Goal: Information Seeking & Learning: Learn about a topic

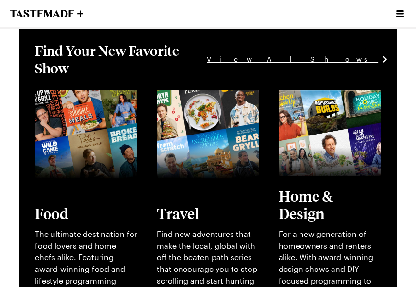
click at [101, 112] on link "View full content for [object Object]" at bounding box center [72, 101] width 75 height 21
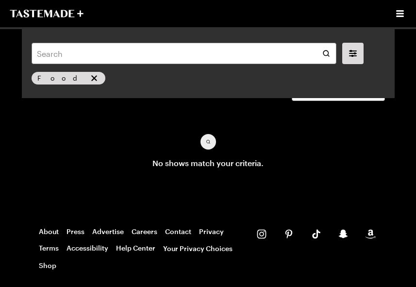
scroll to position [32, 0]
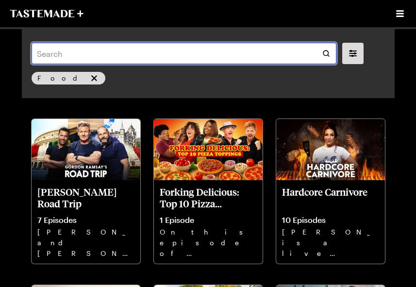
click at [97, 58] on input "text" at bounding box center [184, 53] width 305 height 21
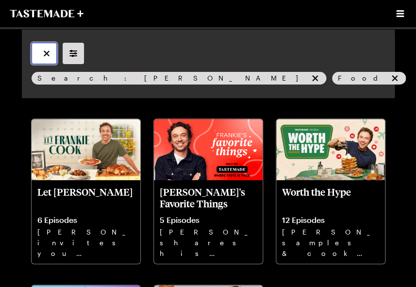
type input "[PERSON_NAME]’s [PERSON_NAME]"
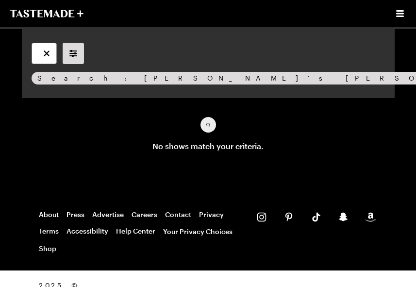
scroll to position [35, 0]
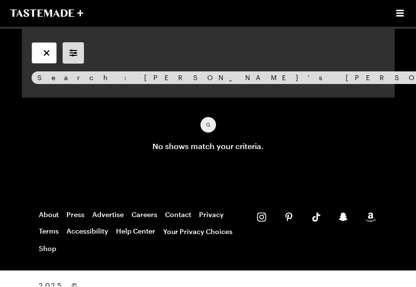
click at [402, 17] on icon "Open menu" at bounding box center [400, 14] width 12 height 12
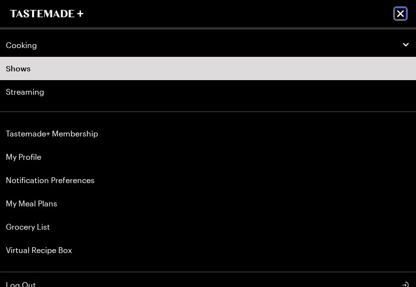
scroll to position [0, 0]
click at [173, 81] on link "Streaming" at bounding box center [208, 91] width 416 height 23
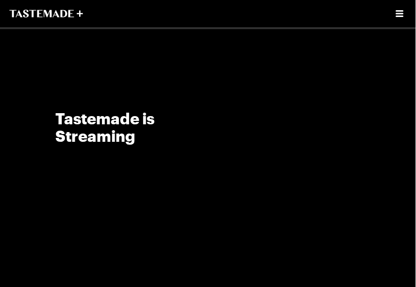
scroll to position [14, 0]
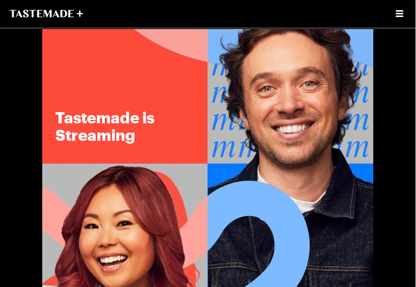
click at [278, 151] on img at bounding box center [208, 161] width 331 height 293
click at [283, 182] on img at bounding box center [208, 161] width 331 height 293
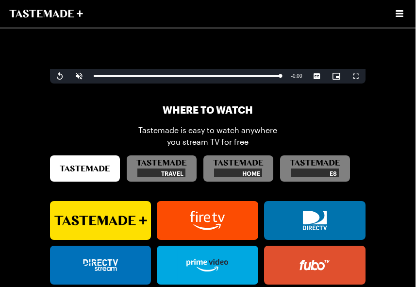
scroll to position [431, 0]
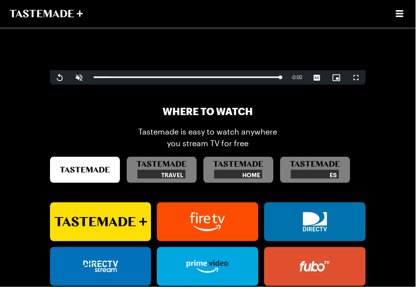
click at [228, 219] on icon at bounding box center [207, 221] width 101 height 27
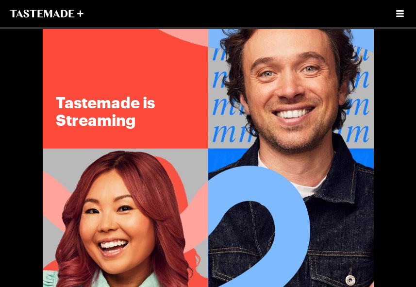
scroll to position [0, 0]
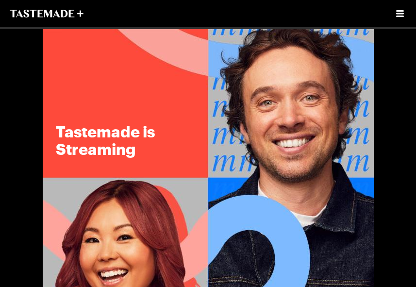
click at [405, 14] on icon "Open menu" at bounding box center [400, 14] width 12 height 12
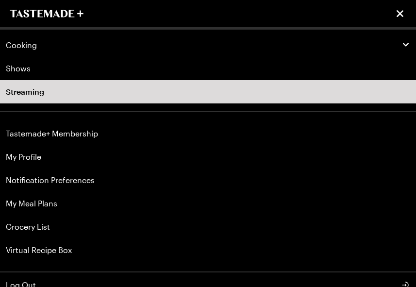
click at [39, 47] on div "Cooking" at bounding box center [208, 45] width 404 height 10
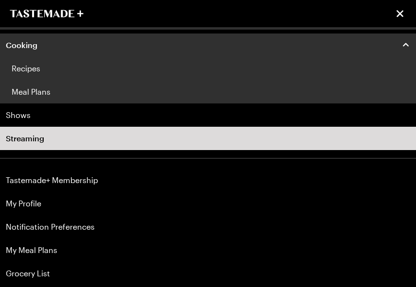
click at [27, 48] on span "Cooking" at bounding box center [22, 45] width 32 height 10
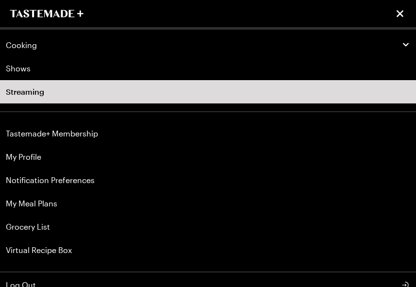
click at [38, 45] on div "Cooking" at bounding box center [208, 45] width 404 height 10
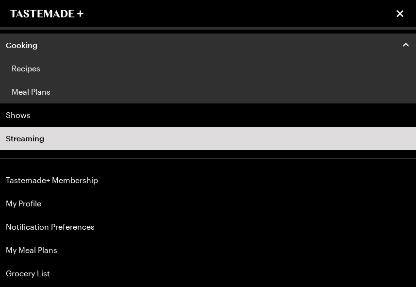
click at [406, 45] on icon "button" at bounding box center [405, 44] width 9 height 9
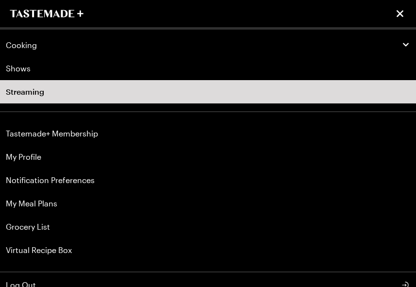
click at [406, 49] on icon "button" at bounding box center [405, 44] width 9 height 9
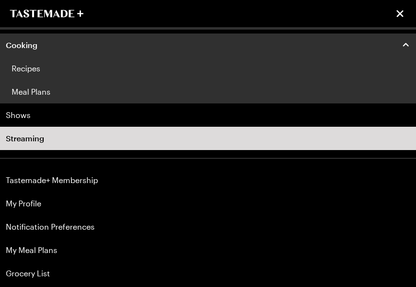
click at [407, 45] on icon "button" at bounding box center [406, 44] width 6 height 3
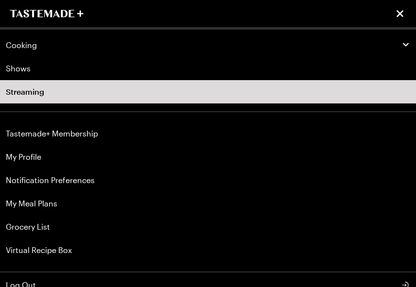
click at [405, 37] on button "Cooking" at bounding box center [208, 44] width 416 height 23
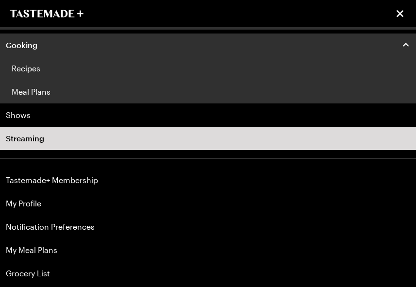
click at [35, 62] on link "Recipes" at bounding box center [208, 68] width 416 height 23
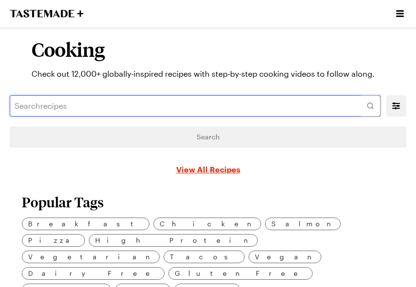
click at [60, 103] on input "text" at bounding box center [195, 105] width 371 height 21
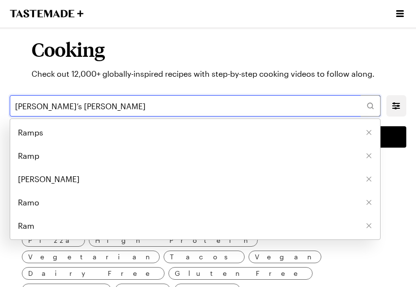
type input "[PERSON_NAME]’s [PERSON_NAME]"
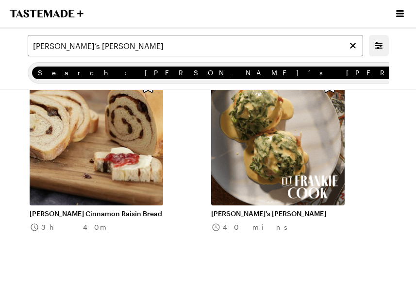
scroll to position [1136, 0]
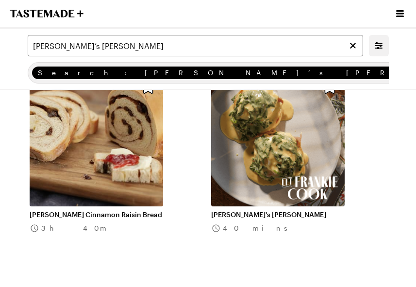
click at [251, 210] on link "[PERSON_NAME]'s [PERSON_NAME]" at bounding box center [277, 214] width 133 height 9
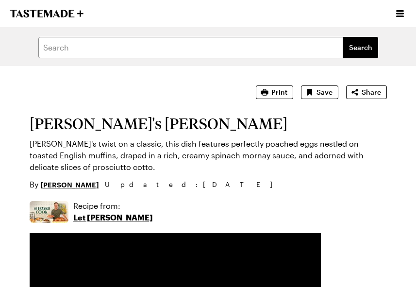
click at [325, 90] on span "Save" at bounding box center [324, 92] width 16 height 10
type textarea "x"
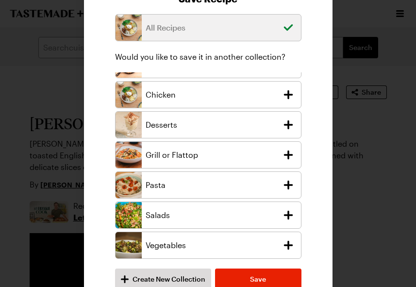
scroll to position [49, 0]
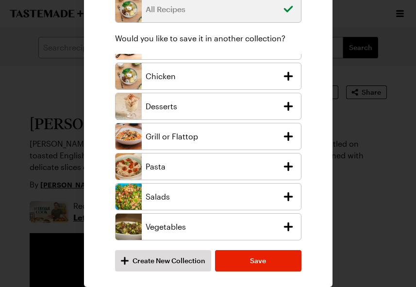
click at [197, 263] on span "Create New Collection" at bounding box center [169, 261] width 73 height 10
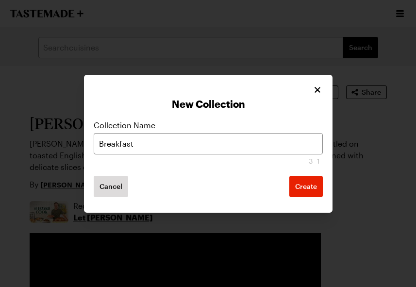
type input "Breakfast"
click at [306, 190] on span "Create" at bounding box center [306, 187] width 22 height 10
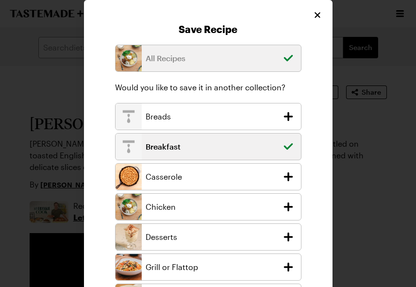
click at [249, 30] on h2 "Save Recipe" at bounding box center [208, 29] width 229 height 12
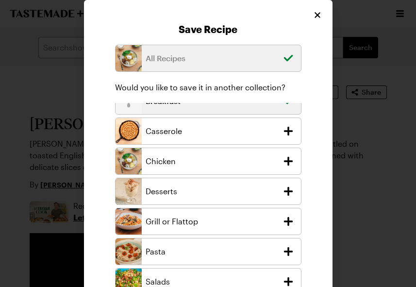
click at [293, 91] on p "Would you like to save it in another collection?" at bounding box center [208, 88] width 186 height 12
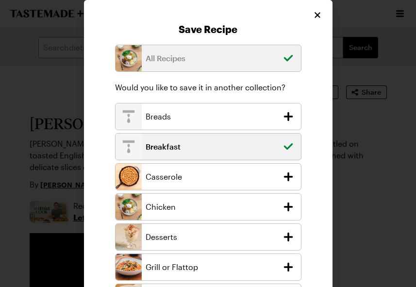
scroll to position [-1, 0]
click at [319, 20] on button "Close" at bounding box center [317, 15] width 11 height 11
type textarea "x"
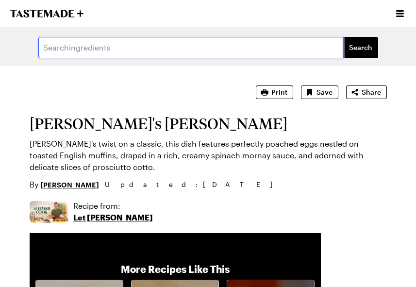
click at [92, 54] on input "text" at bounding box center [190, 47] width 305 height 21
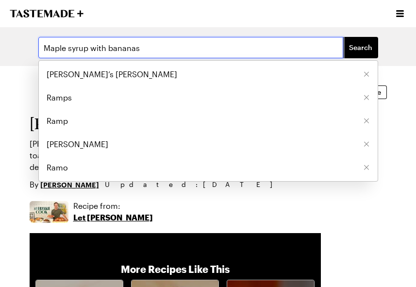
type input "Maple syrup with bananas"
click at [361, 48] on button "Search" at bounding box center [360, 47] width 35 height 21
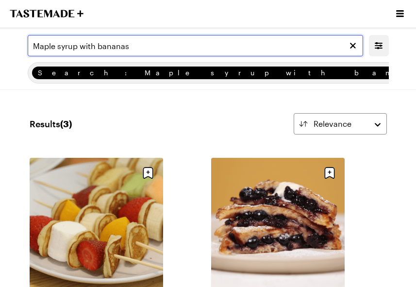
click at [163, 52] on input "Maple syrup with bananas" at bounding box center [195, 45] width 335 height 21
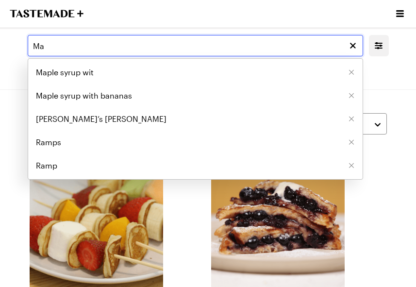
type input "M"
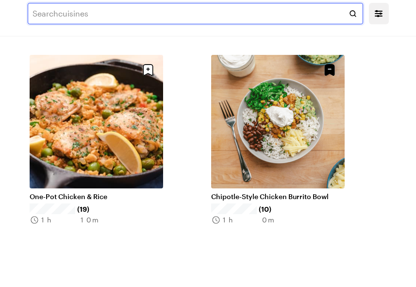
scroll to position [260, 0]
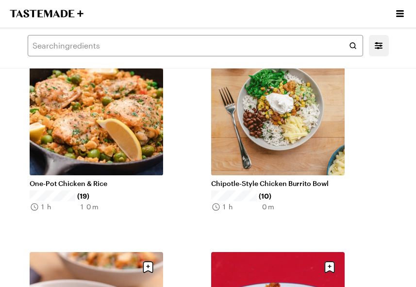
click at [306, 179] on link "Chipotle-Style Chicken Burrito Bowl" at bounding box center [277, 183] width 133 height 9
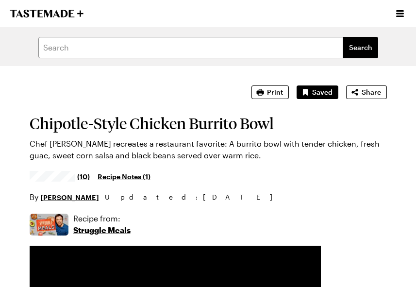
scroll to position [305, 0]
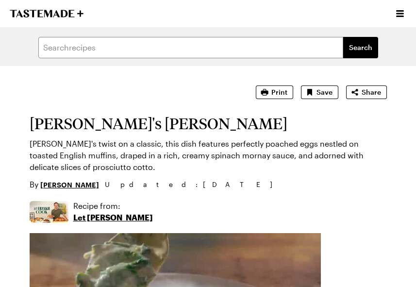
type textarea "x"
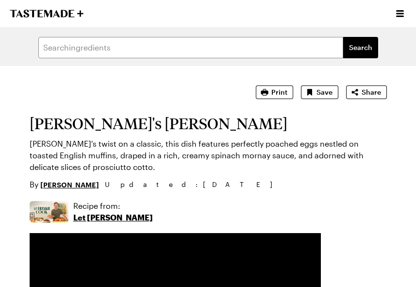
scroll to position [1136, 0]
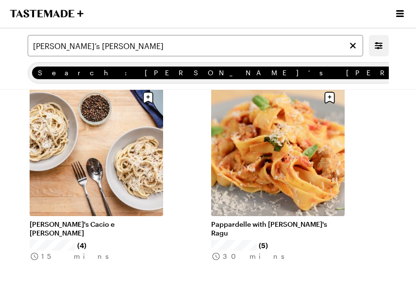
scroll to position [74, 0]
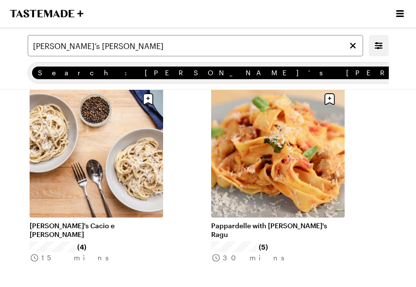
click at [297, 221] on link "Pappardelle with [PERSON_NAME]'s Ragu" at bounding box center [277, 229] width 133 height 17
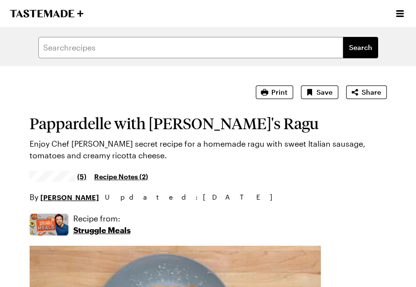
type textarea "x"
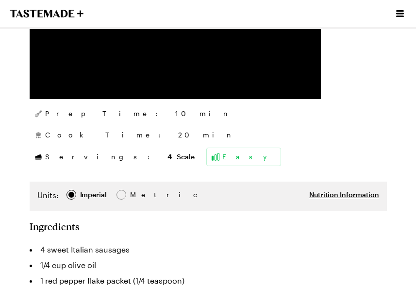
scroll to position [310, 0]
